Goal: Information Seeking & Learning: Understand process/instructions

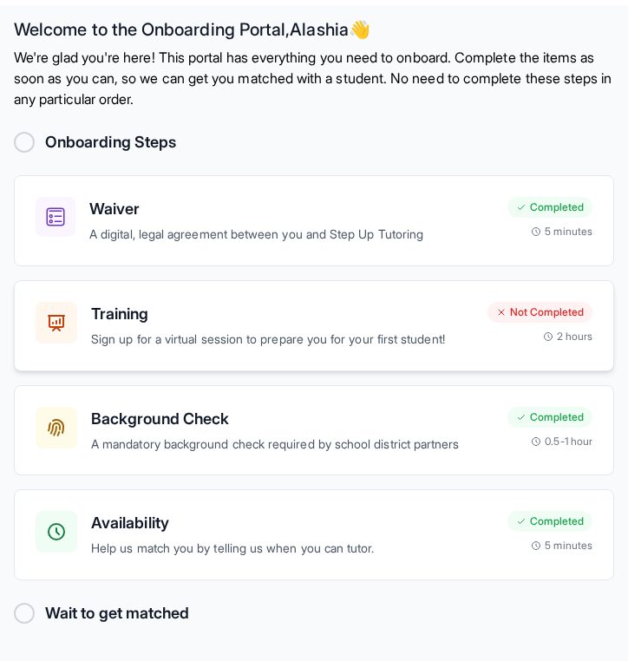
scroll to position [21, 0]
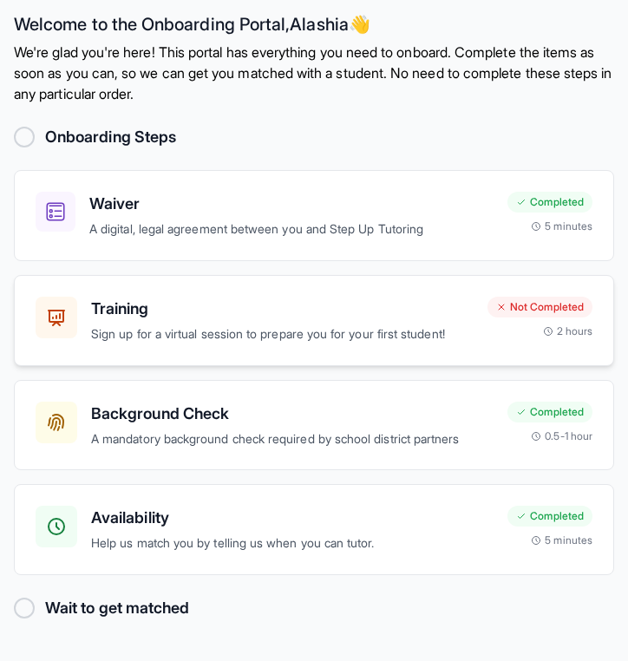
click at [262, 329] on p "Sign up for a virtual session to prepare you for your first student!" at bounding box center [282, 334] width 382 height 20
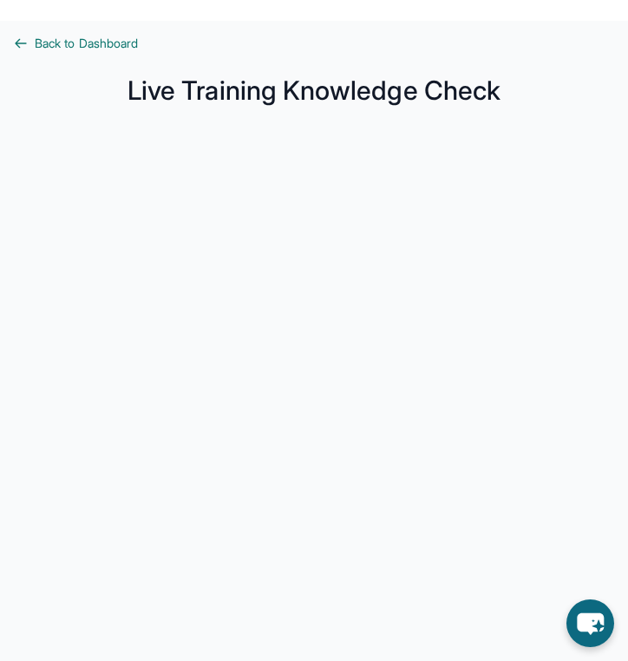
click at [70, 44] on span "Back to Dashboard" at bounding box center [86, 43] width 103 height 17
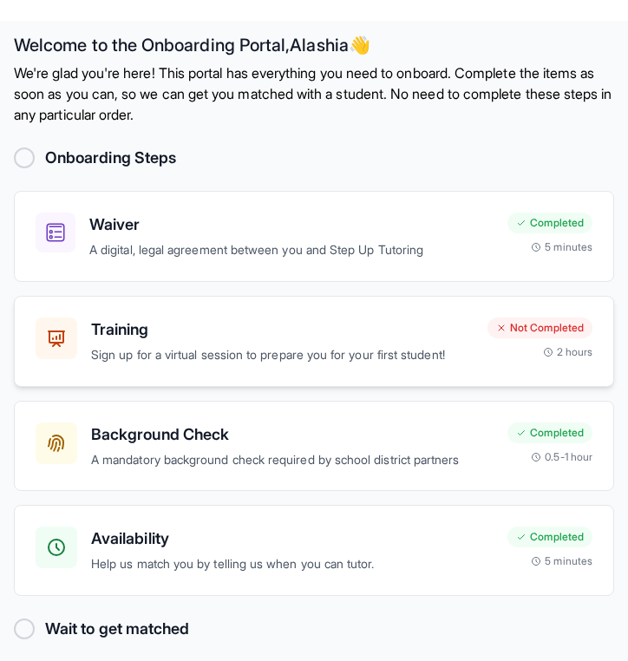
scroll to position [21, 0]
